Goal: Transaction & Acquisition: Purchase product/service

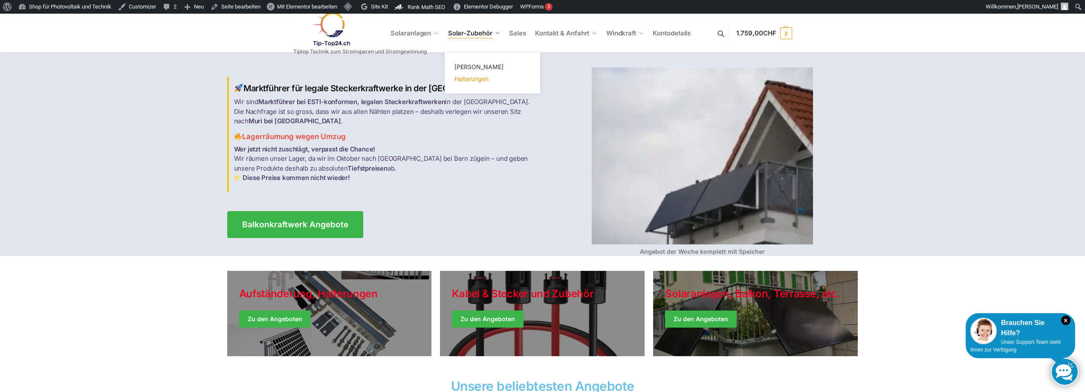
click at [476, 78] on span "Halterungen" at bounding box center [471, 78] width 34 height 7
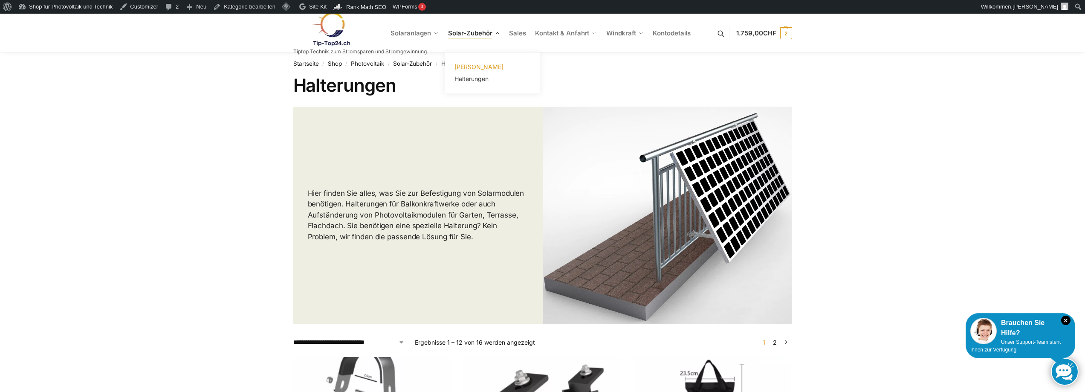
click at [475, 66] on span "[PERSON_NAME]" at bounding box center [478, 66] width 49 height 7
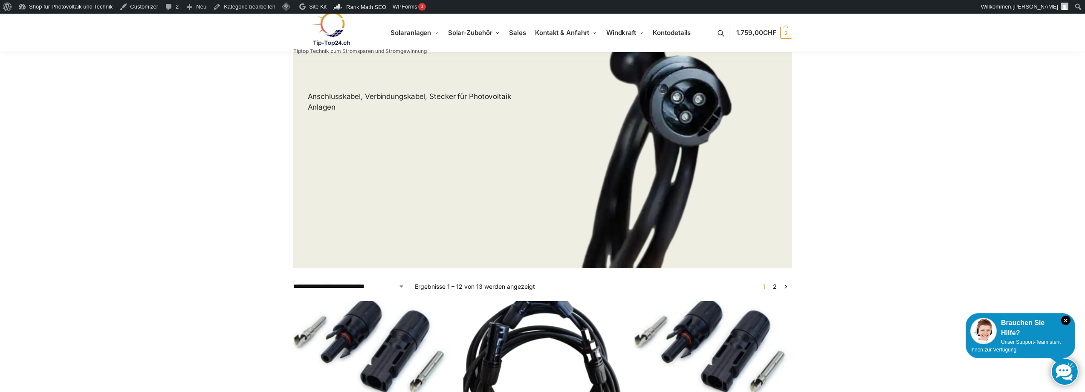
scroll to position [341, 0]
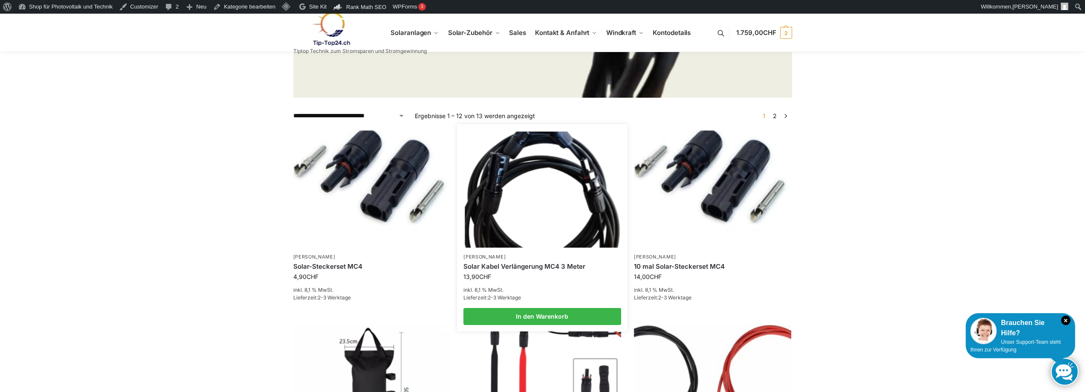
click at [526, 266] on link "Solar Kabel Verlängerung MC4 3 Meter" at bounding box center [542, 266] width 158 height 9
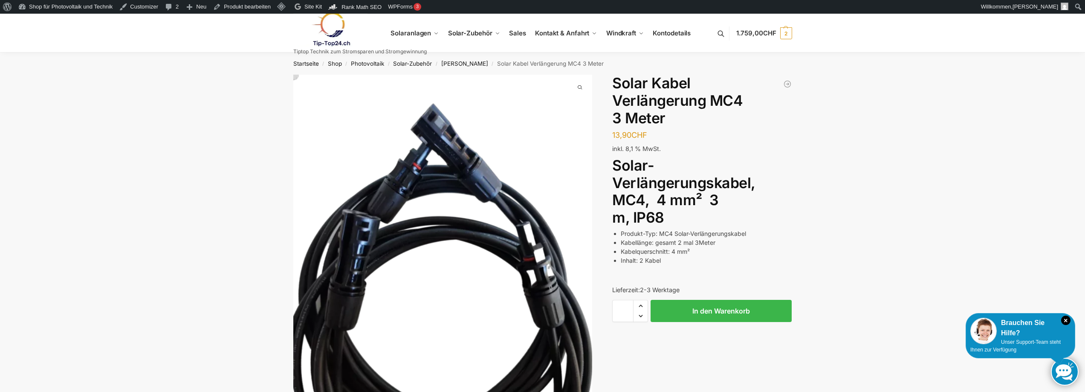
click at [417, 32] on link at bounding box center [359, 29] width 133 height 35
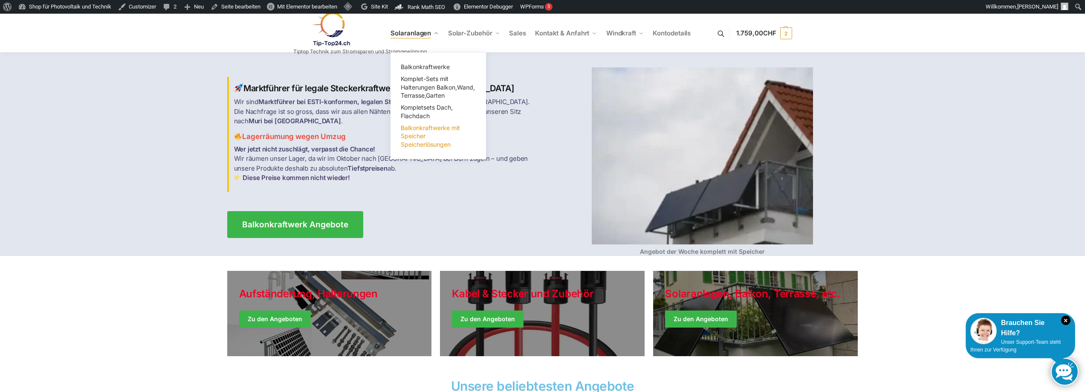
click at [413, 140] on link "Balkonkraftwerke mit Speicher Speicherlösungen" at bounding box center [437, 136] width 85 height 29
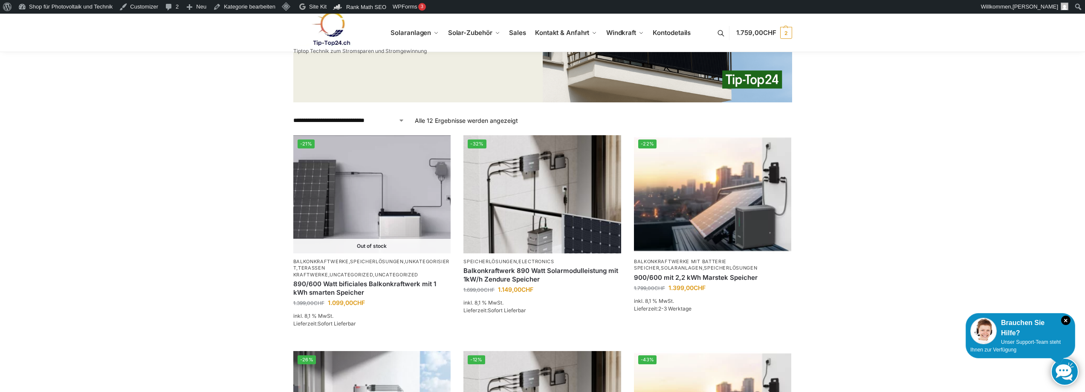
scroll to position [341, 0]
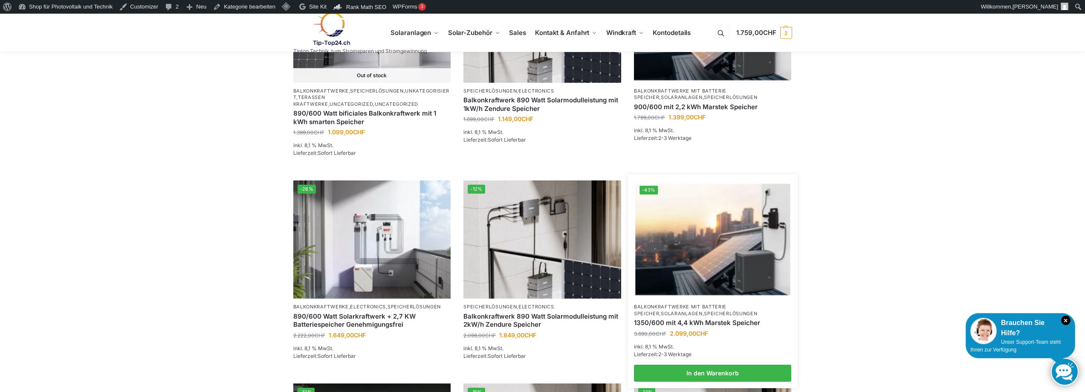
click at [712, 320] on link "1350/600 mit 4,4 kWh Marstek Speicher" at bounding box center [713, 322] width 158 height 9
